Goal: Task Accomplishment & Management: Complete application form

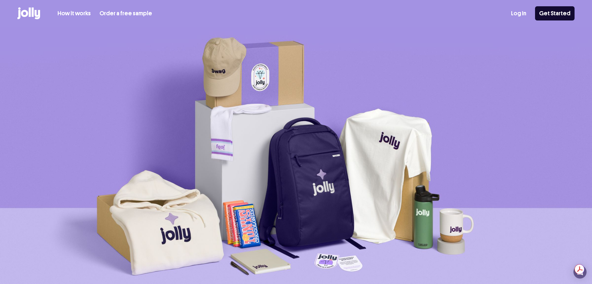
click at [79, 14] on link "How it works" at bounding box center [74, 13] width 33 height 9
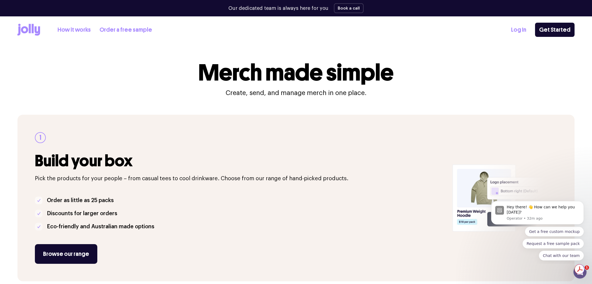
click at [518, 33] on link "Log In" at bounding box center [518, 29] width 15 height 9
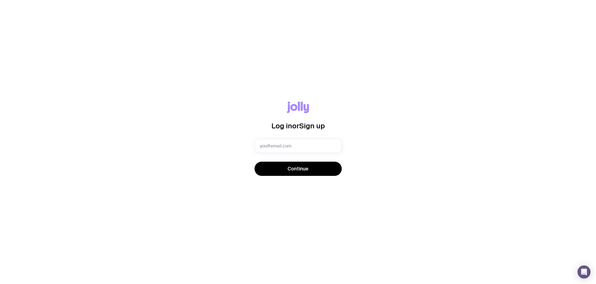
type input "[EMAIL_ADDRESS][DOMAIN_NAME]"
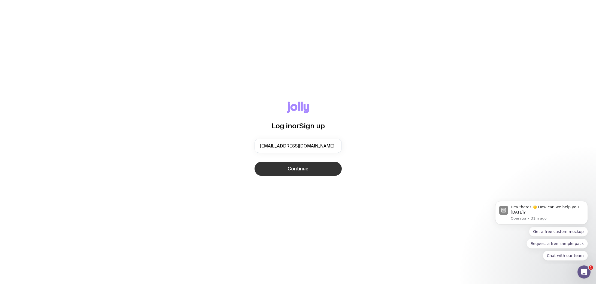
click at [286, 172] on button "Continue" at bounding box center [298, 168] width 87 height 14
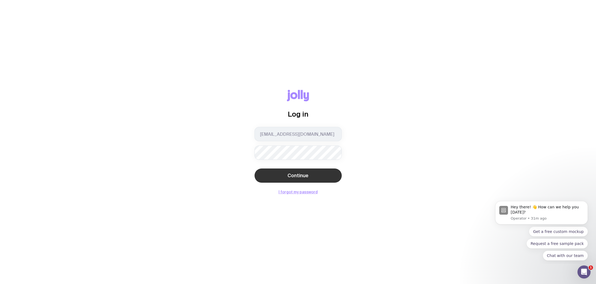
click at [289, 172] on span "Continue" at bounding box center [298, 175] width 21 height 7
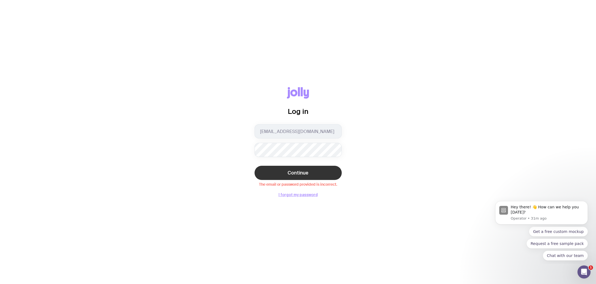
click at [472, 28] on div "Log in areid@talariacapital.com.au Continue The email or password provided is i…" at bounding box center [298, 142] width 596 height 284
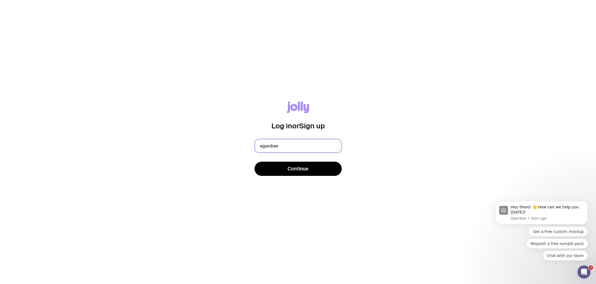
type input "egardner@talariacapital.com.au"
click at [293, 172] on button "Continue" at bounding box center [298, 168] width 87 height 14
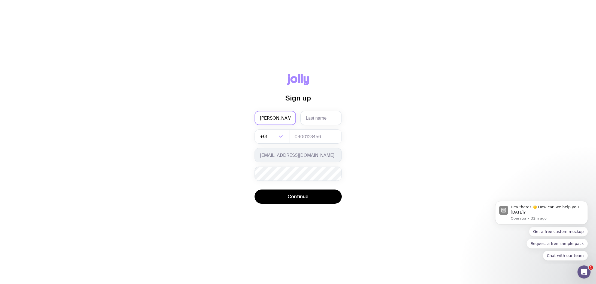
type input "Emily"
type input "Gardner"
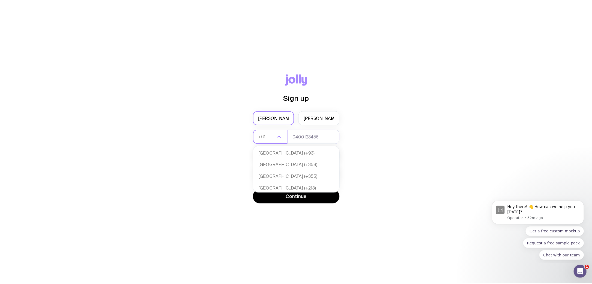
scroll to position [118, 0]
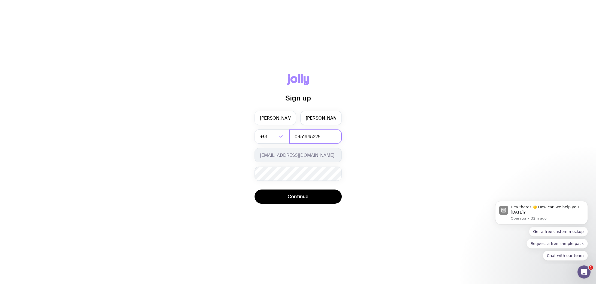
type input "0451945225"
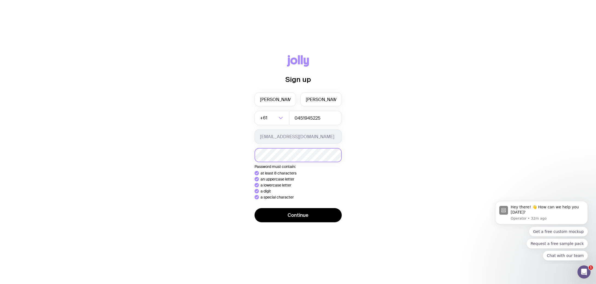
click at [196, 157] on div "Sign up Emily Gardner +61 Loading... 0451945225 egardner@talariacapital.com.au …" at bounding box center [298, 141] width 570 height 173
click at [277, 215] on button "Continue" at bounding box center [298, 215] width 87 height 14
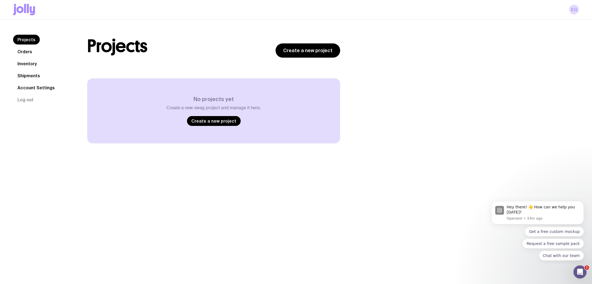
click at [27, 61] on link "Inventory" at bounding box center [27, 64] width 28 height 10
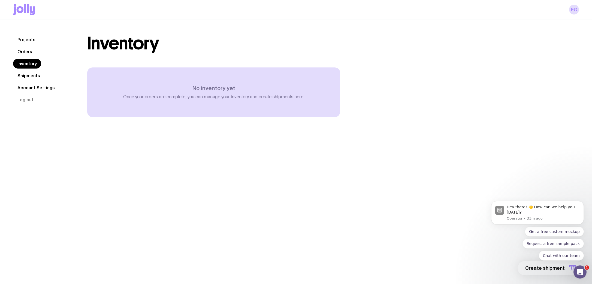
drag, startPoint x: 25, startPoint y: 77, endPoint x: 26, endPoint y: 81, distance: 4.6
click at [25, 77] on link "Shipments" at bounding box center [28, 76] width 31 height 10
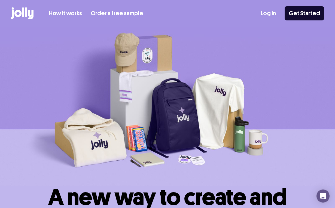
click at [63, 13] on link "How it works" at bounding box center [65, 13] width 33 height 9
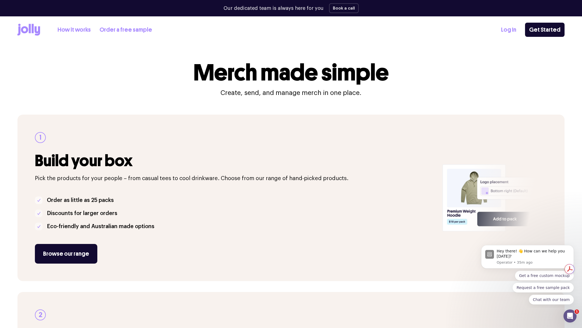
click at [335, 29] on link "Log In" at bounding box center [508, 29] width 15 height 9
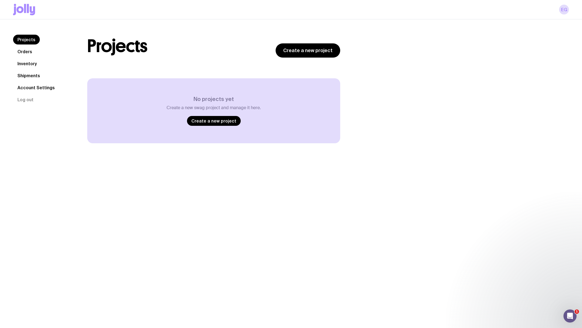
click at [29, 52] on link "Orders" at bounding box center [24, 52] width 23 height 10
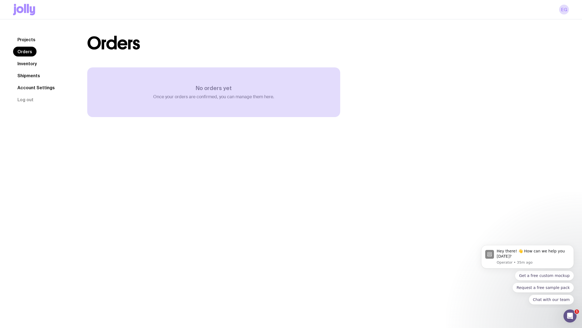
click at [30, 66] on link "Inventory" at bounding box center [27, 64] width 28 height 10
click at [29, 78] on link "Shipments" at bounding box center [28, 76] width 31 height 10
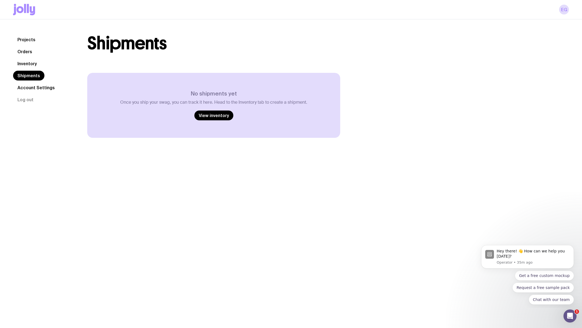
click at [29, 87] on link "Account Settings" at bounding box center [36, 88] width 46 height 10
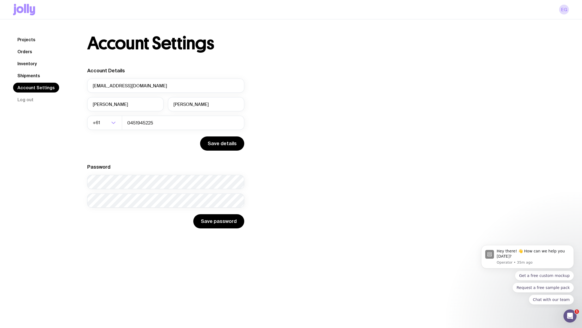
click at [26, 39] on link "Projects" at bounding box center [26, 40] width 27 height 10
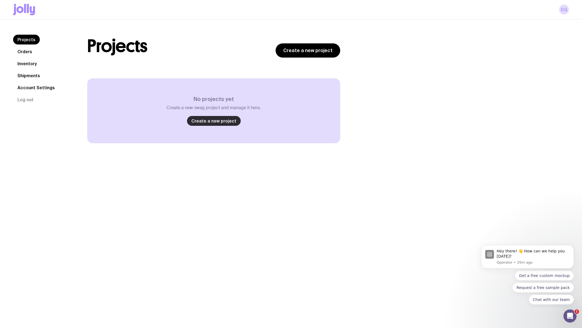
click at [204, 124] on link "Create a new project" at bounding box center [214, 121] width 54 height 10
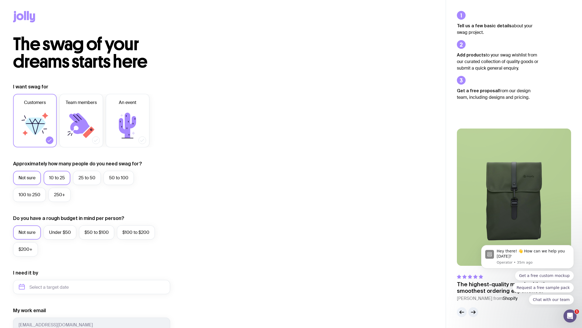
click at [53, 177] on label "10 to 25" at bounding box center [57, 178] width 27 height 14
click at [0, 0] on input "10 to 25" at bounding box center [0, 0] width 0 height 0
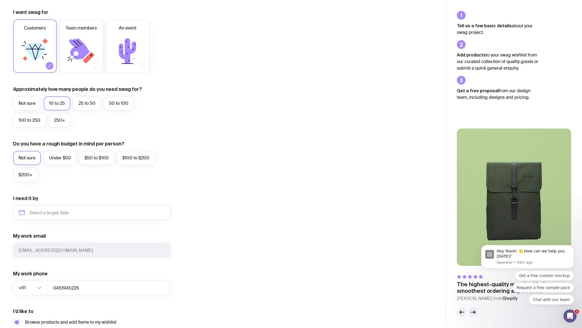
scroll to position [87, 0]
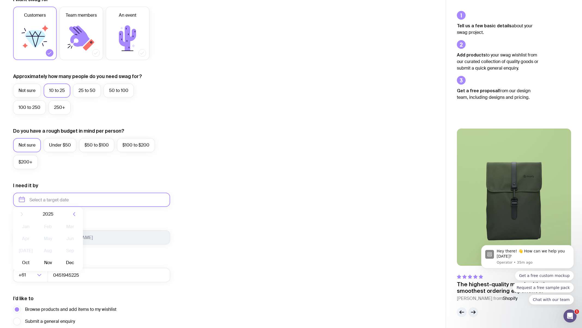
click at [92, 201] on input "text" at bounding box center [91, 199] width 157 height 14
click at [204, 162] on div "I want swag for Customers Team members An event Approximately how many people d…" at bounding box center [223, 174] width 420 height 356
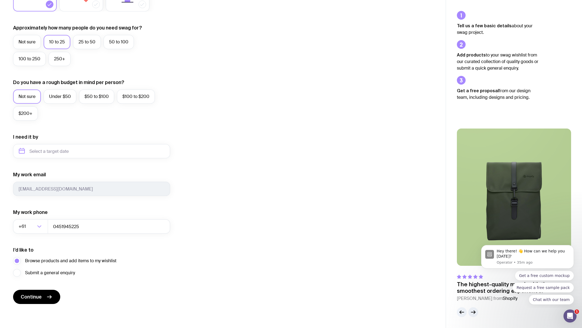
scroll to position [135, 0]
click at [33, 299] on span "Continue" at bounding box center [31, 297] width 21 height 7
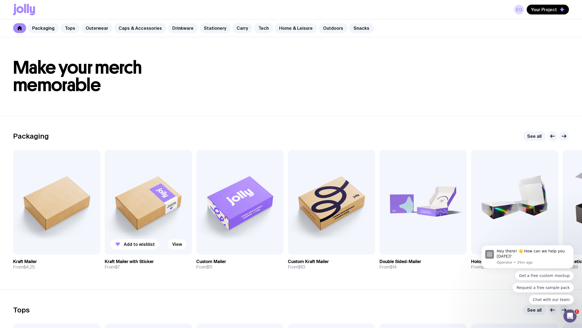
scroll to position [6, 0]
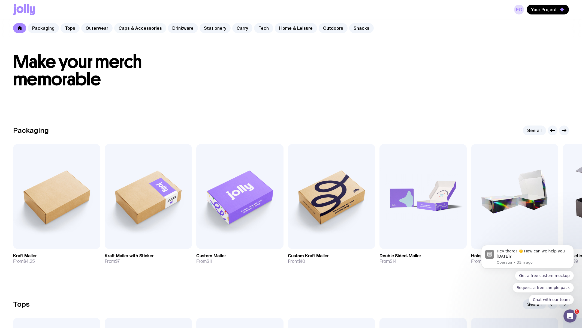
click at [141, 30] on link "Caps & Accessories" at bounding box center [140, 28] width 52 height 10
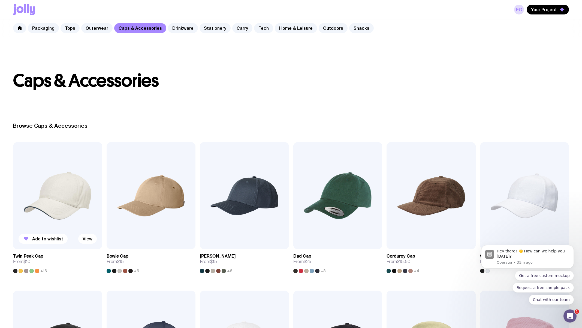
click at [61, 219] on img at bounding box center [57, 195] width 89 height 107
